Goal: Transaction & Acquisition: Obtain resource

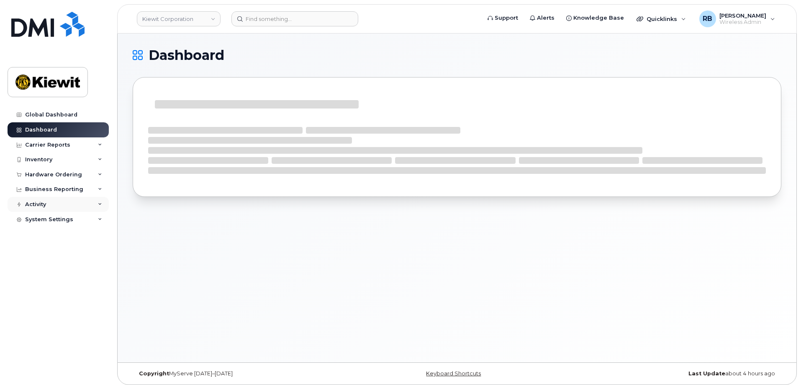
click at [42, 201] on div "Activity" at bounding box center [35, 204] width 21 height 7
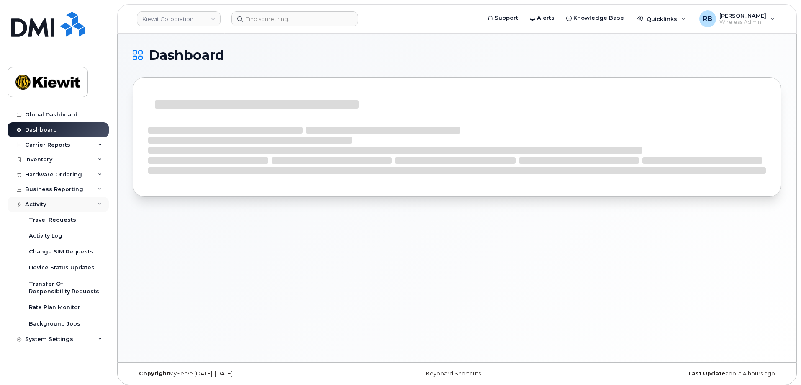
click at [42, 201] on div "Activity" at bounding box center [35, 204] width 21 height 7
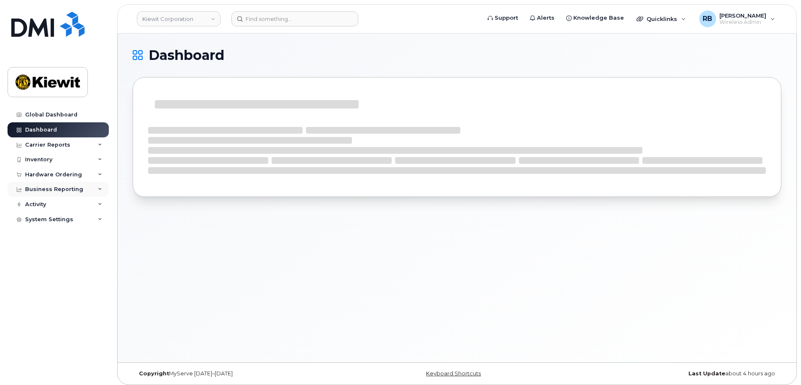
click at [49, 188] on div "Business Reporting" at bounding box center [54, 189] width 58 height 7
click at [54, 190] on div "Business Reporting" at bounding box center [54, 189] width 58 height 7
click at [62, 144] on div "Carrier Reports" at bounding box center [47, 145] width 45 height 7
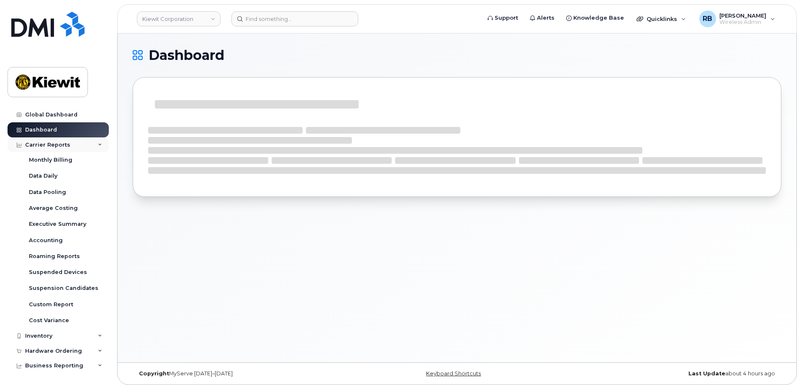
click at [62, 144] on div "Carrier Reports" at bounding box center [47, 145] width 45 height 7
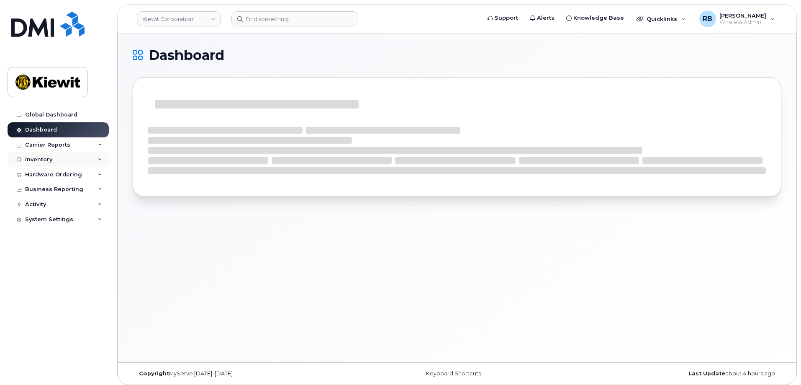
click at [49, 159] on div "Inventory" at bounding box center [38, 159] width 27 height 7
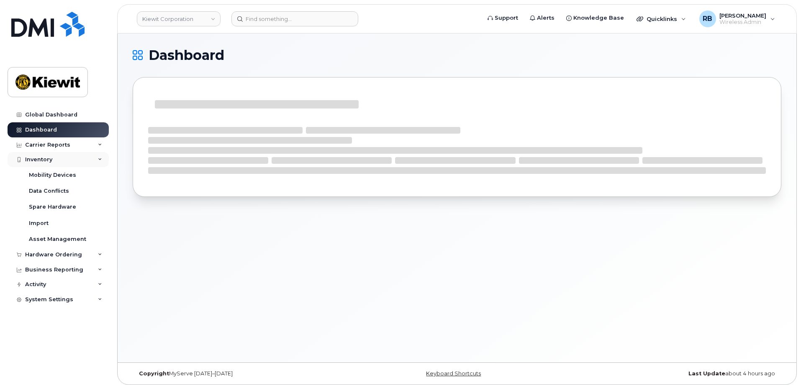
click at [49, 159] on div "Inventory" at bounding box center [38, 159] width 27 height 7
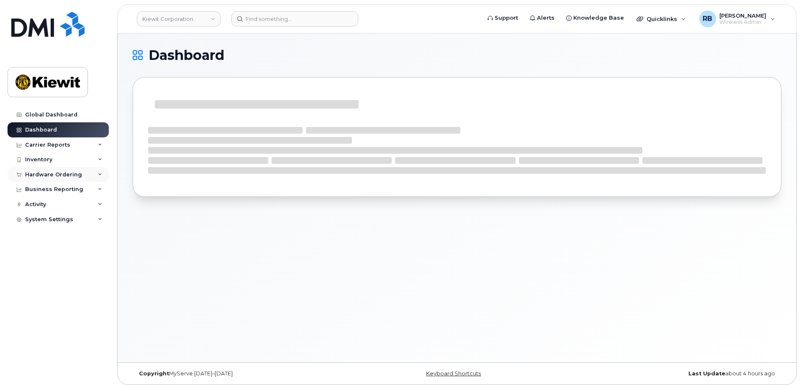
click at [50, 174] on div "Hardware Ordering" at bounding box center [53, 174] width 57 height 7
click at [51, 160] on div "Inventory" at bounding box center [38, 159] width 27 height 7
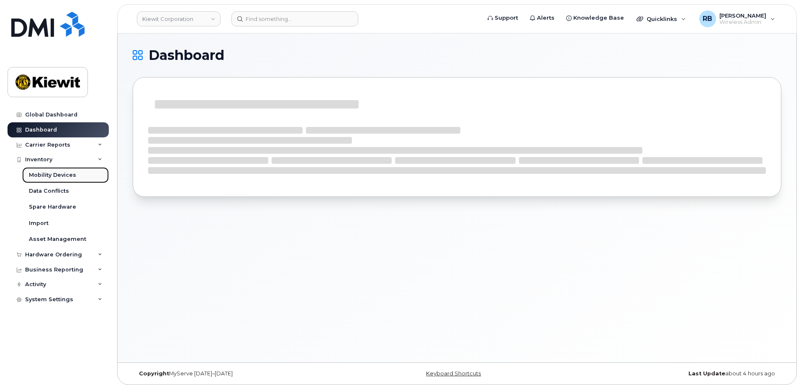
click at [47, 173] on div "Mobility Devices" at bounding box center [52, 175] width 47 height 8
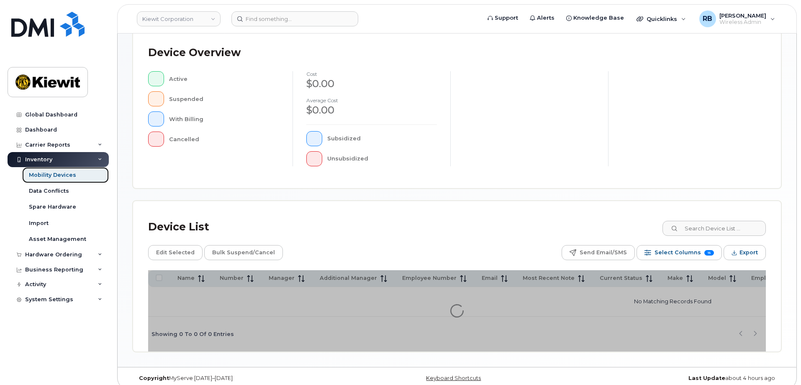
scroll to position [193, 0]
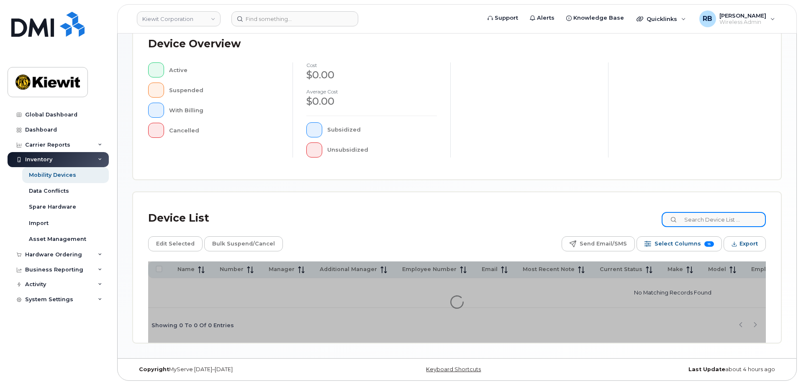
click at [712, 217] on input at bounding box center [714, 219] width 104 height 15
type input "eric bindues"
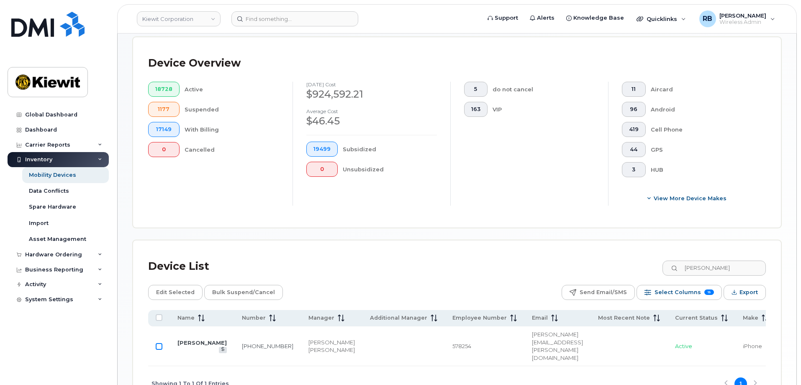
click at [159, 343] on input "Row Unselected" at bounding box center [159, 346] width 7 height 7
checkbox input "true"
click at [175, 286] on span "Edit Selected" at bounding box center [175, 292] width 39 height 13
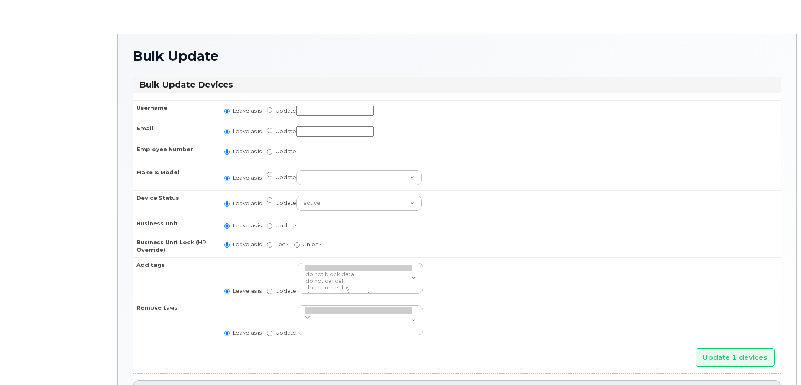
radio input "true"
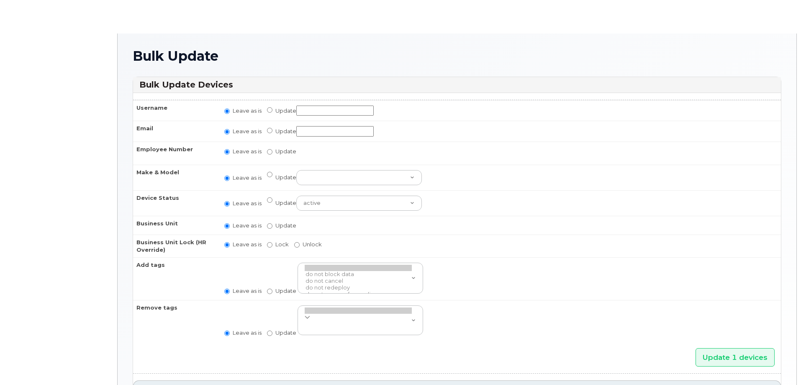
radio input "true"
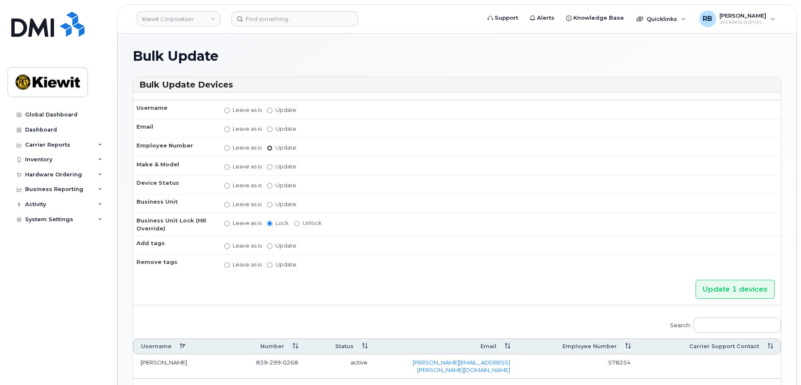
click at [270, 150] on input "Update" at bounding box center [269, 147] width 5 height 5
radio input "true"
radio input "false"
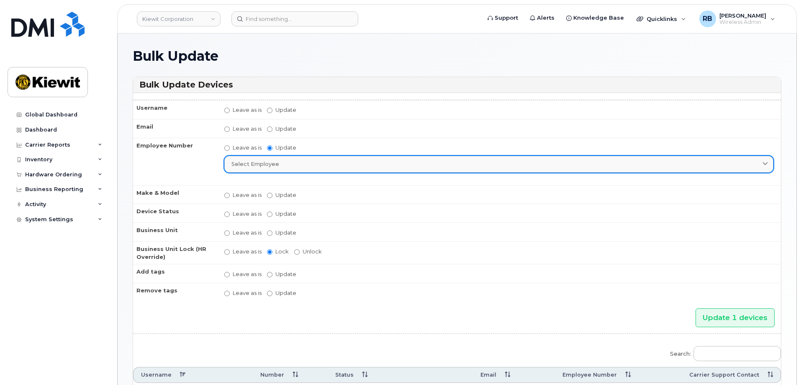
click at [270, 162] on span "Select employee" at bounding box center [256, 164] width 48 height 8
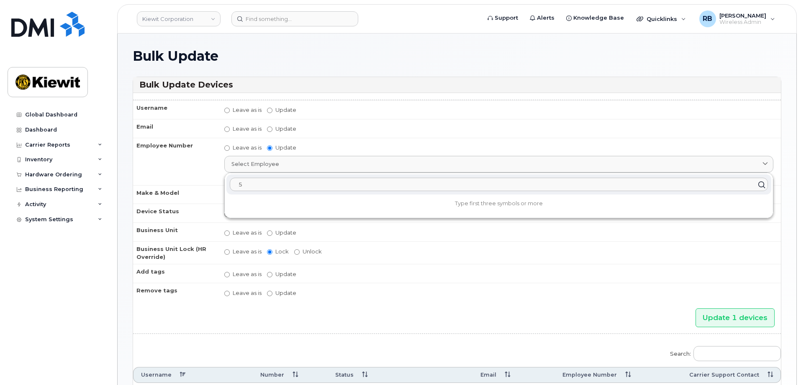
type input "5"
click at [229, 147] on input "Leave as is" at bounding box center [226, 147] width 5 height 5
radio input "true"
radio input "false"
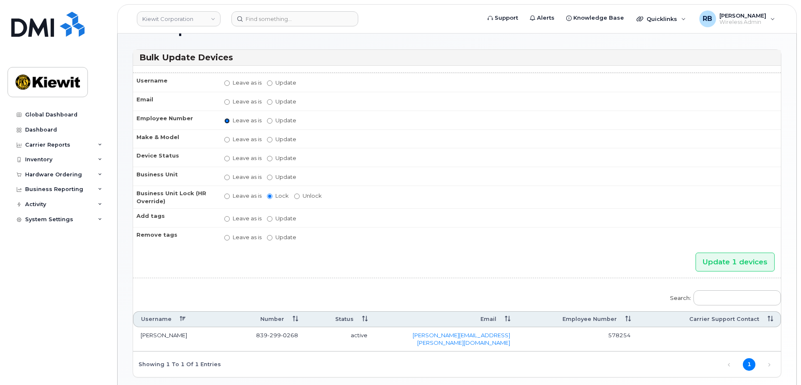
scroll to position [42, 0]
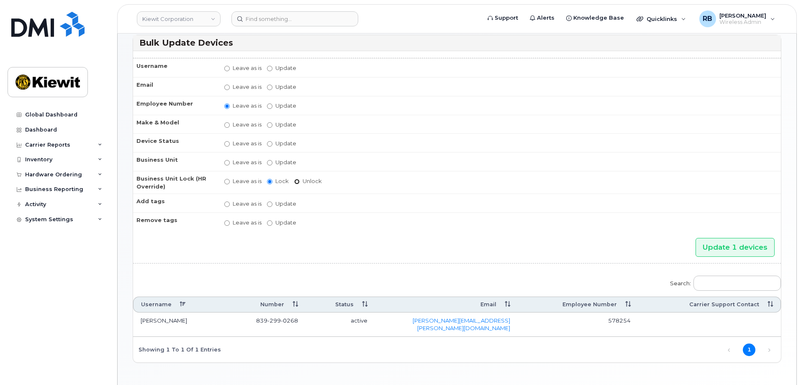
click at [299, 181] on input "Unlock" at bounding box center [296, 181] width 5 height 5
radio input "true"
click at [297, 180] on input "Unlock" at bounding box center [296, 181] width 5 height 5
click at [229, 181] on input "Leave as is" at bounding box center [226, 181] width 5 height 5
radio input "true"
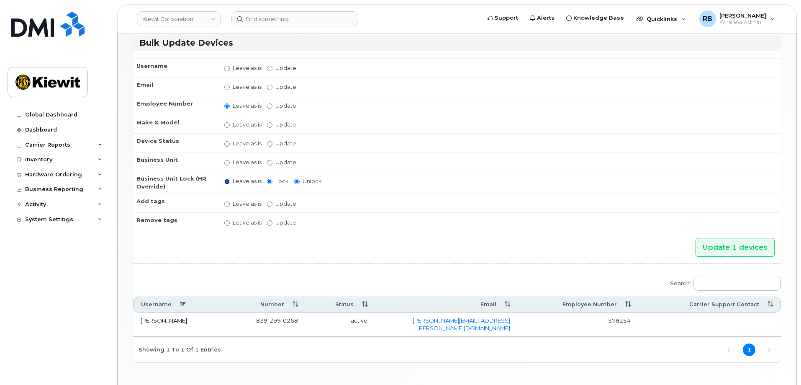
radio input "false"
click at [268, 163] on input "Update" at bounding box center [269, 162] width 5 height 5
radio input "true"
radio input "false"
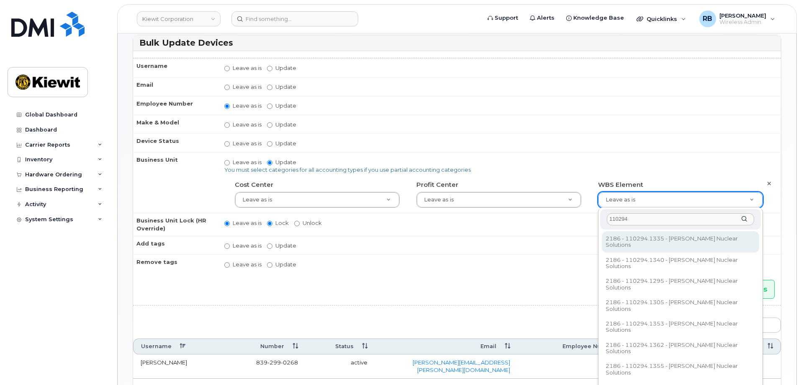
click at [646, 216] on input "110294" at bounding box center [680, 219] width 147 height 12
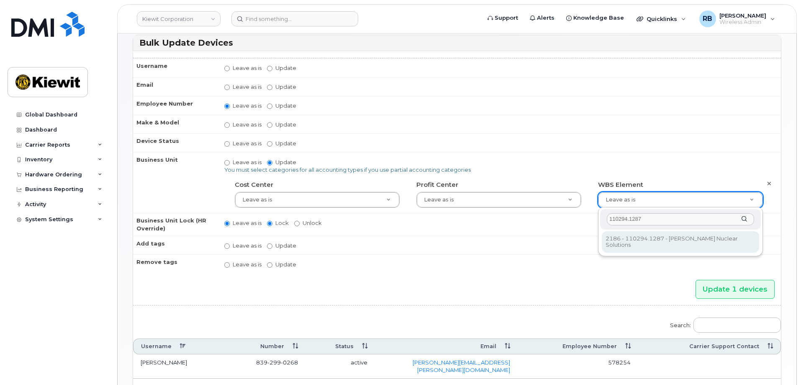
type input "110294.1287"
type input "33469248"
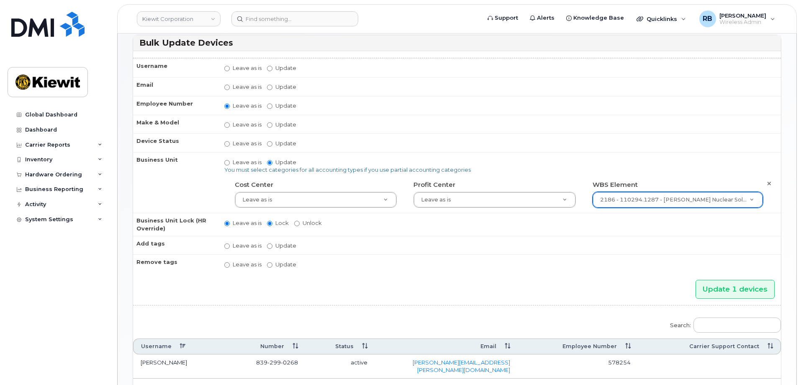
scroll to position [84, 0]
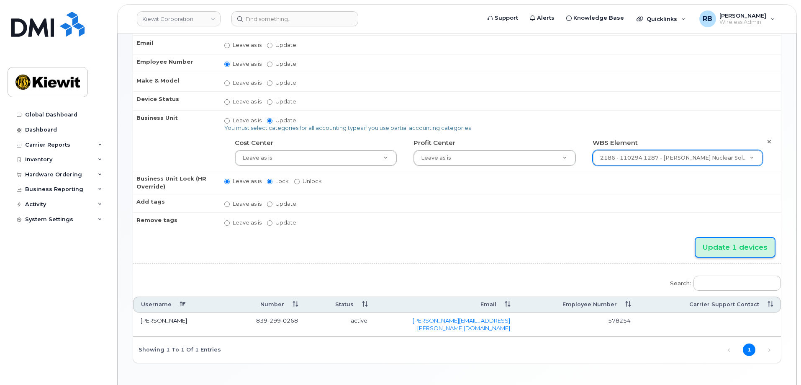
click at [713, 253] on input "Update 1 devices" at bounding box center [735, 247] width 79 height 19
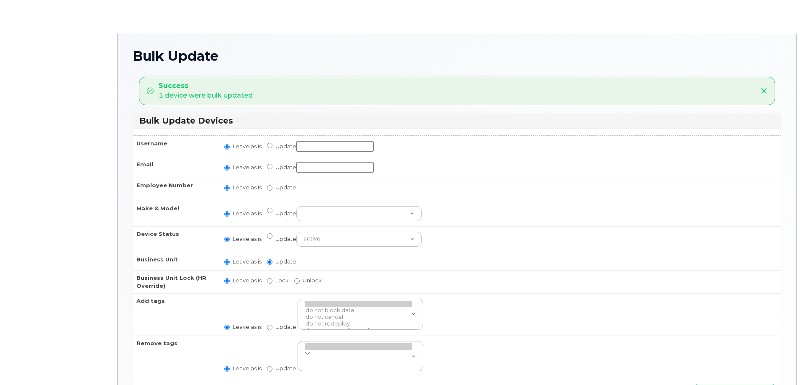
radio input "true"
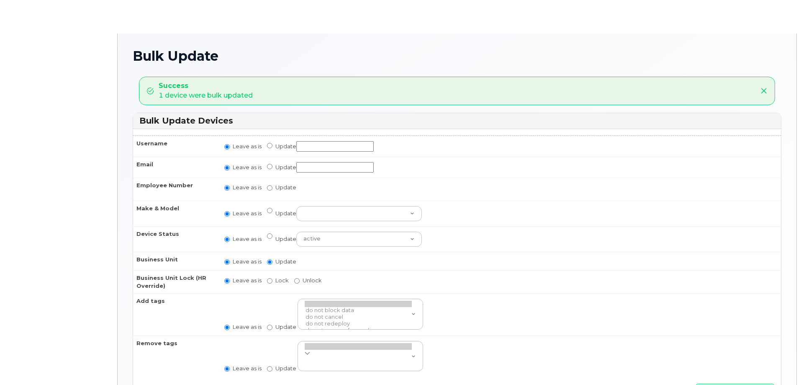
radio input "true"
type input ",,33469248"
radio input "true"
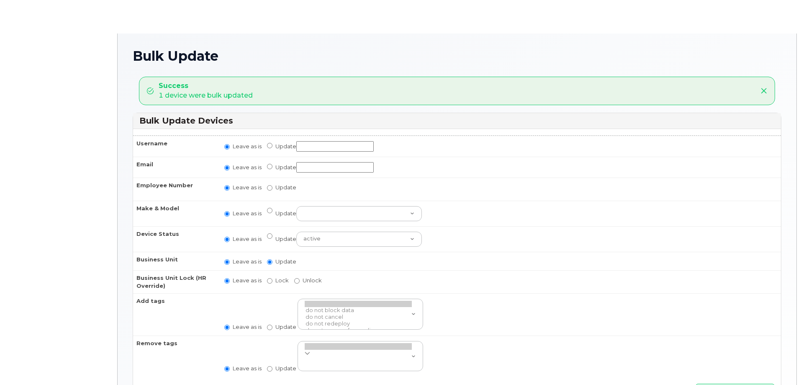
radio input "true"
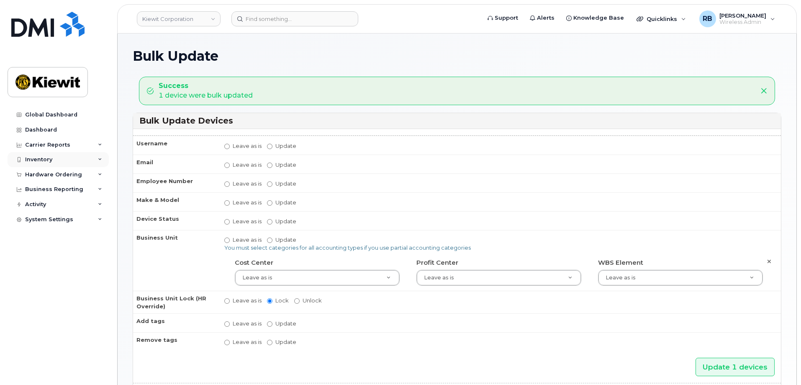
click at [47, 162] on div "Inventory" at bounding box center [38, 159] width 27 height 7
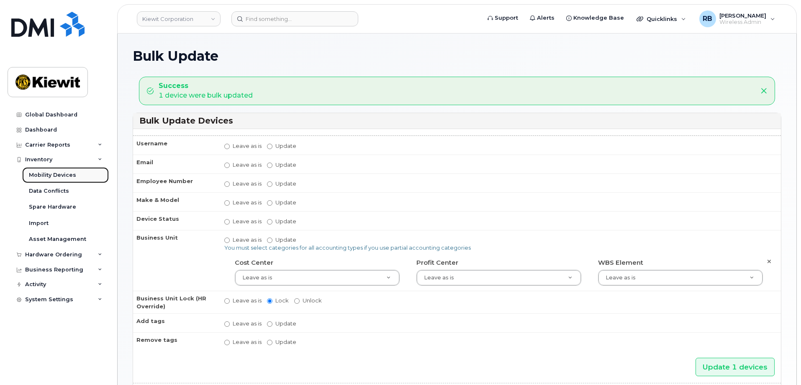
click at [46, 175] on div "Mobility Devices" at bounding box center [52, 175] width 47 height 8
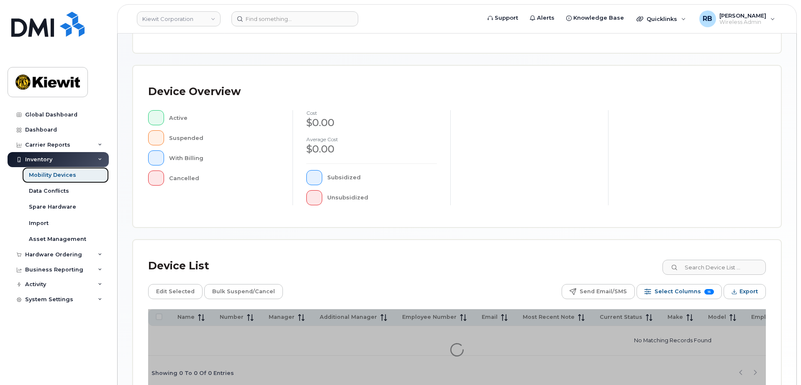
scroll to position [167, 0]
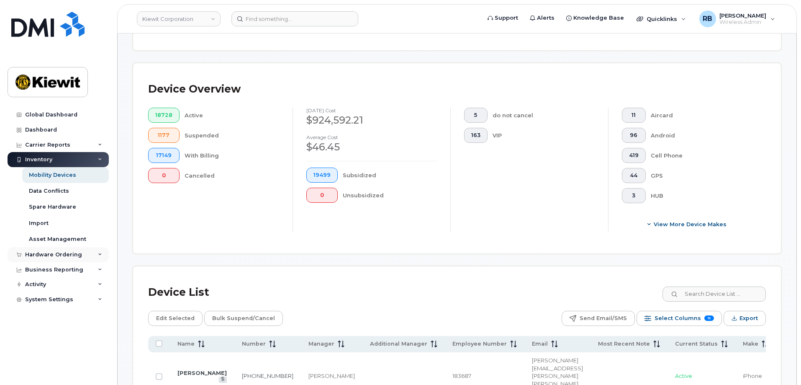
scroll to position [182, 0]
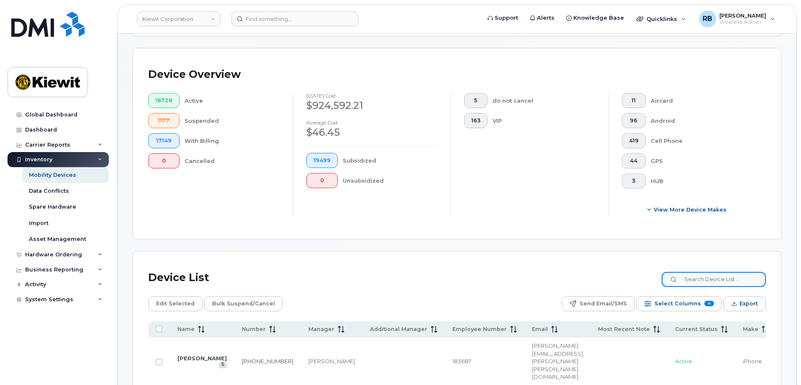
click at [718, 272] on input at bounding box center [714, 279] width 104 height 15
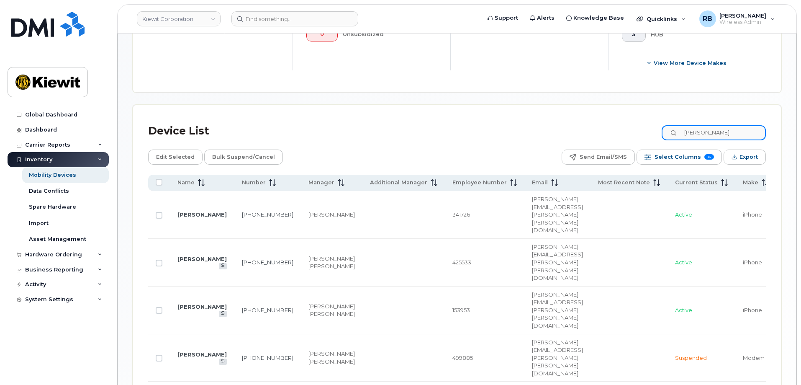
scroll to position [350, 0]
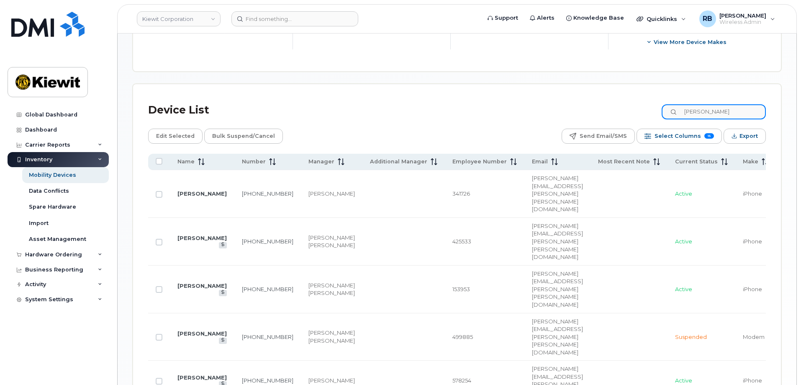
click at [712, 104] on input "eric bi" at bounding box center [714, 111] width 104 height 15
type input "eric bindues"
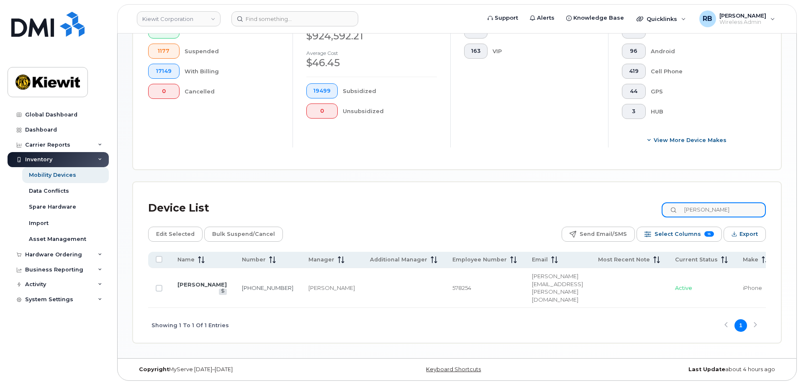
scroll to position [238, 0]
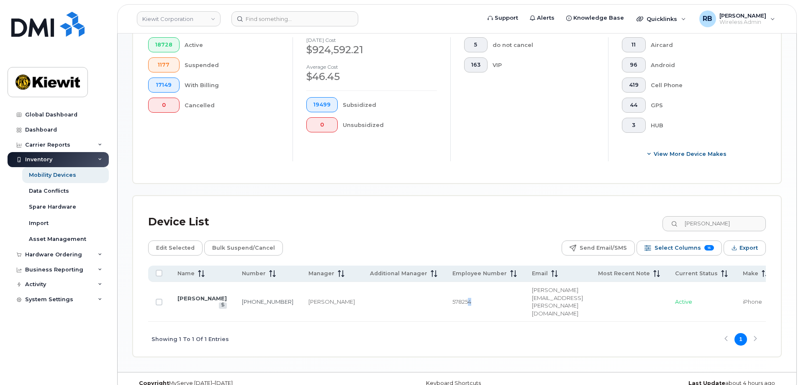
drag, startPoint x: 412, startPoint y: 305, endPoint x: 446, endPoint y: 305, distance: 34.3
click at [446, 305] on td "578254" at bounding box center [485, 302] width 80 height 40
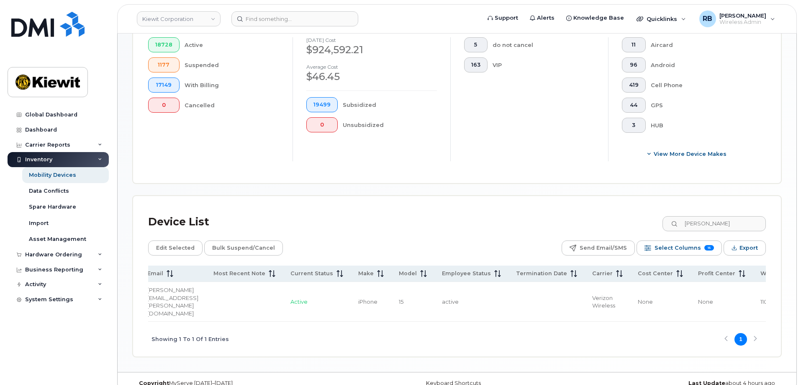
scroll to position [0, 455]
click at [745, 242] on span "Export" at bounding box center [749, 248] width 18 height 13
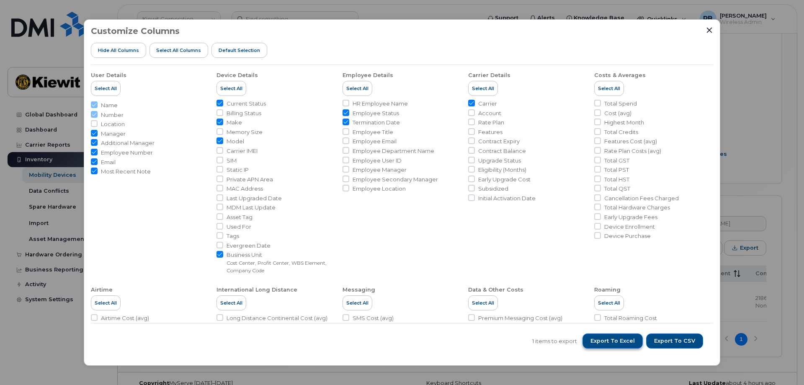
click at [622, 340] on span "Export to Excel" at bounding box center [612, 341] width 44 height 8
click at [710, 31] on icon "Close" at bounding box center [709, 30] width 7 height 7
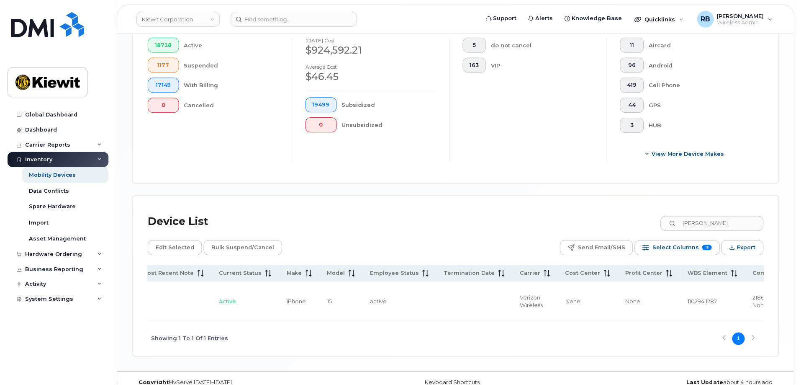
scroll to position [0, 453]
